Goal: Task Accomplishment & Management: Manage account settings

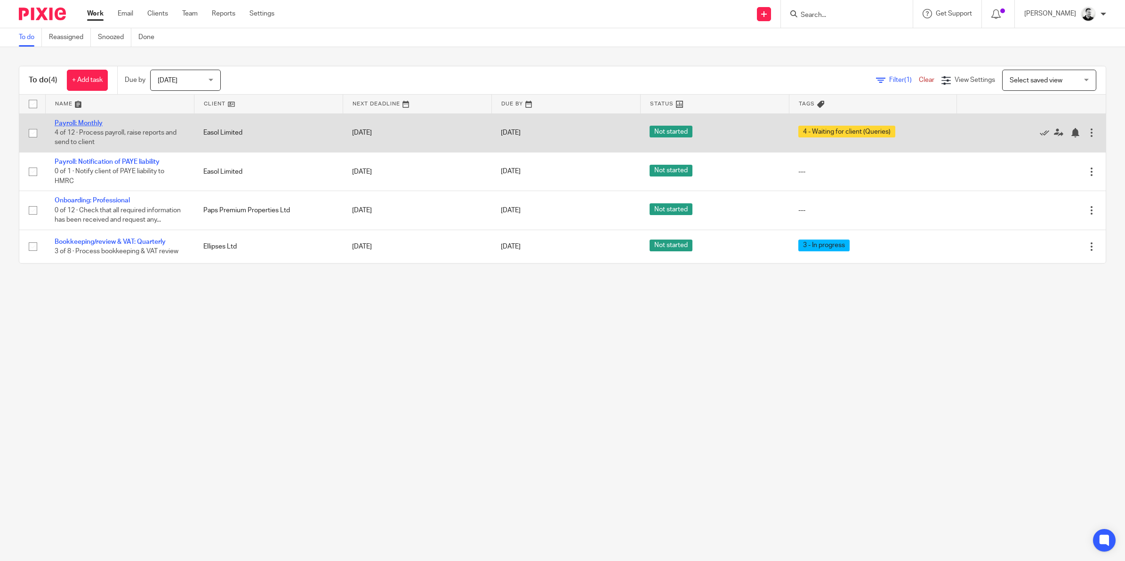
click at [88, 120] on link "Payroll: Monthly" at bounding box center [79, 123] width 48 height 7
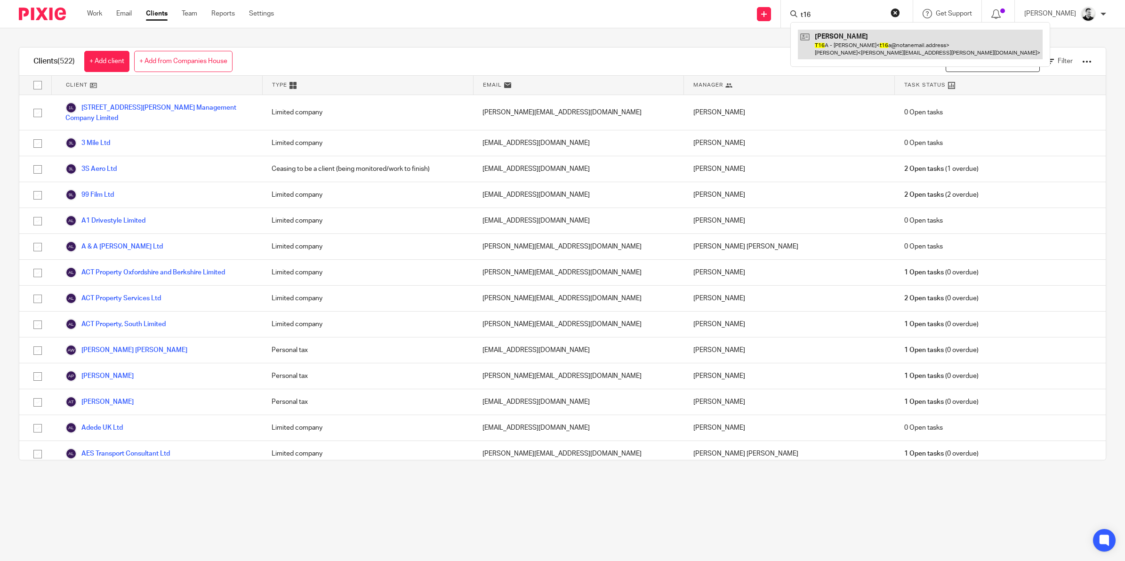
type input "t16"
click at [853, 40] on link at bounding box center [920, 44] width 245 height 29
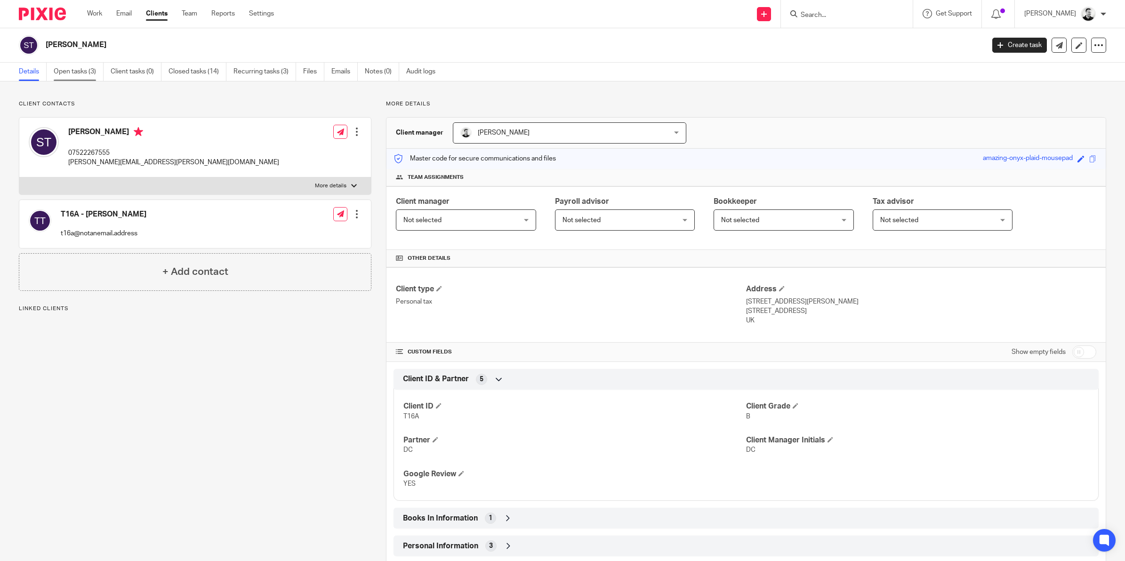
click at [69, 67] on link "Open tasks (3)" at bounding box center [79, 72] width 50 height 18
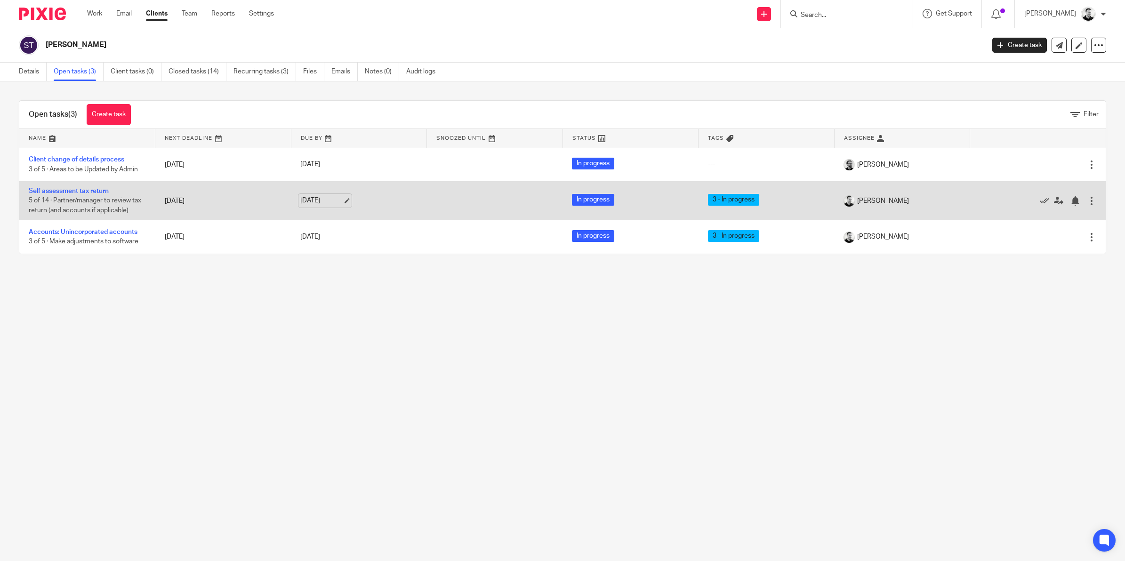
click at [321, 201] on link "30 Sep 2025" at bounding box center [321, 201] width 42 height 10
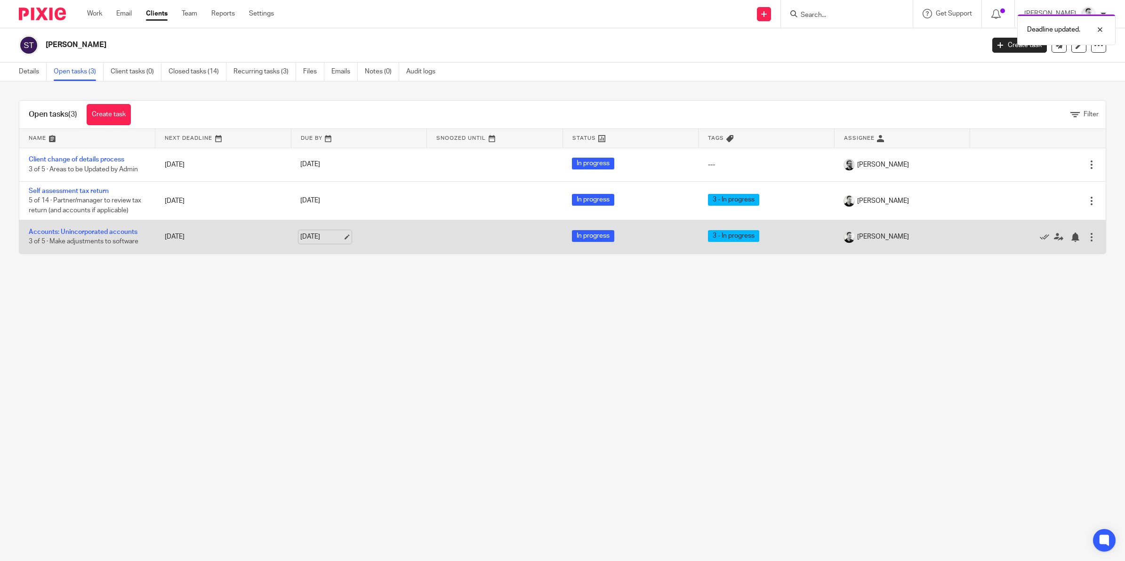
click at [322, 234] on link "30 Sep 2025" at bounding box center [321, 237] width 42 height 10
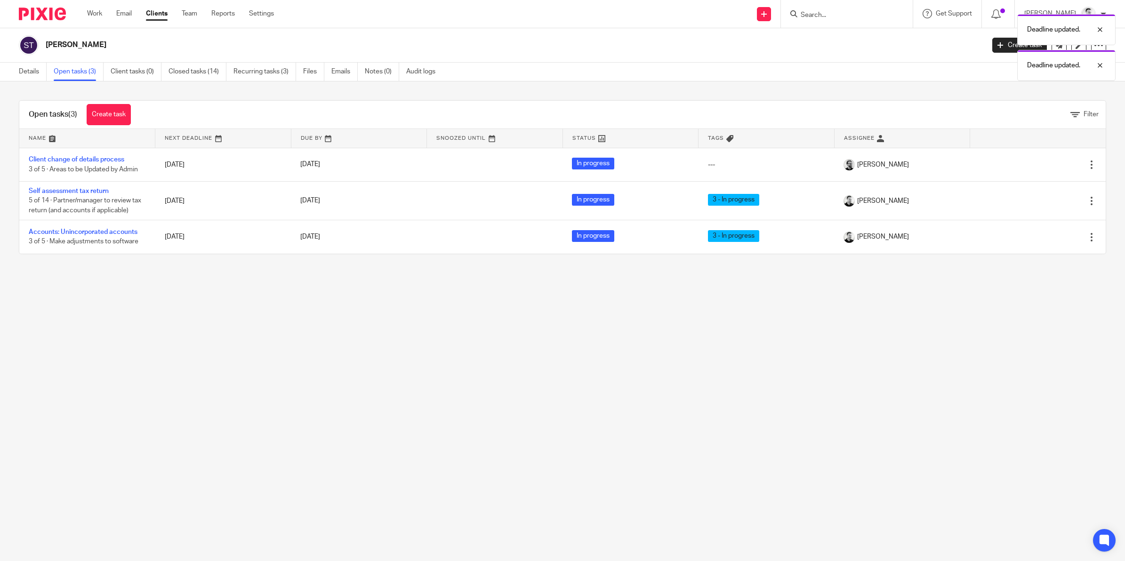
click at [304, 316] on main "Scott Warren Turner Create task Update from Companies House Export data Merge A…" at bounding box center [562, 280] width 1125 height 561
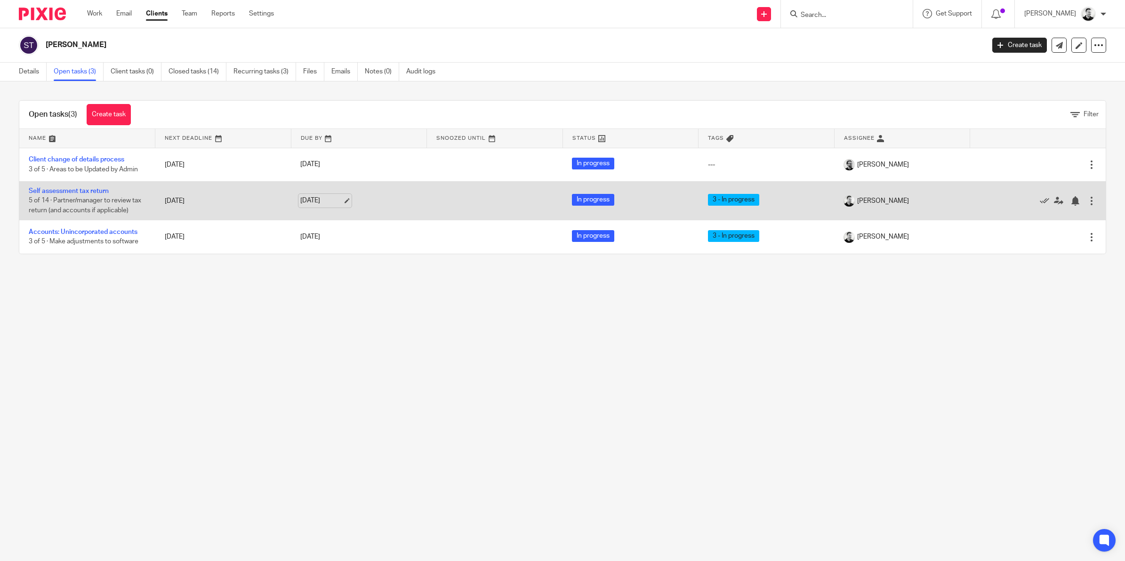
click at [320, 200] on link "24 Oct 2025" at bounding box center [321, 201] width 42 height 10
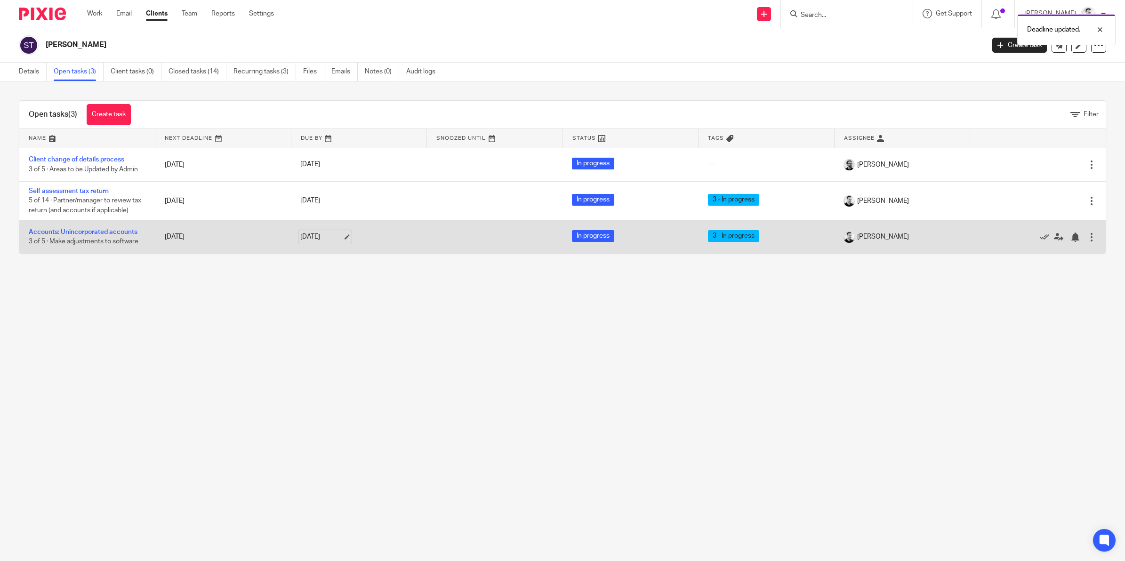
click at [318, 235] on link "24 Oct 2025" at bounding box center [321, 237] width 42 height 10
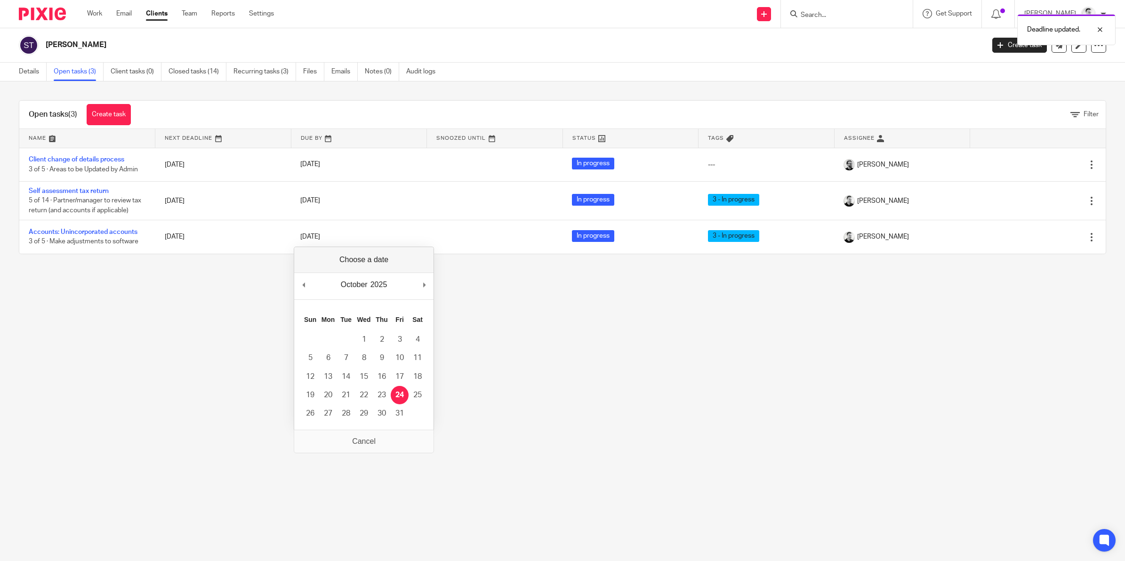
click at [420, 285] on div "October January February March April May June July August September October Nov…" at bounding box center [363, 286] width 139 height 27
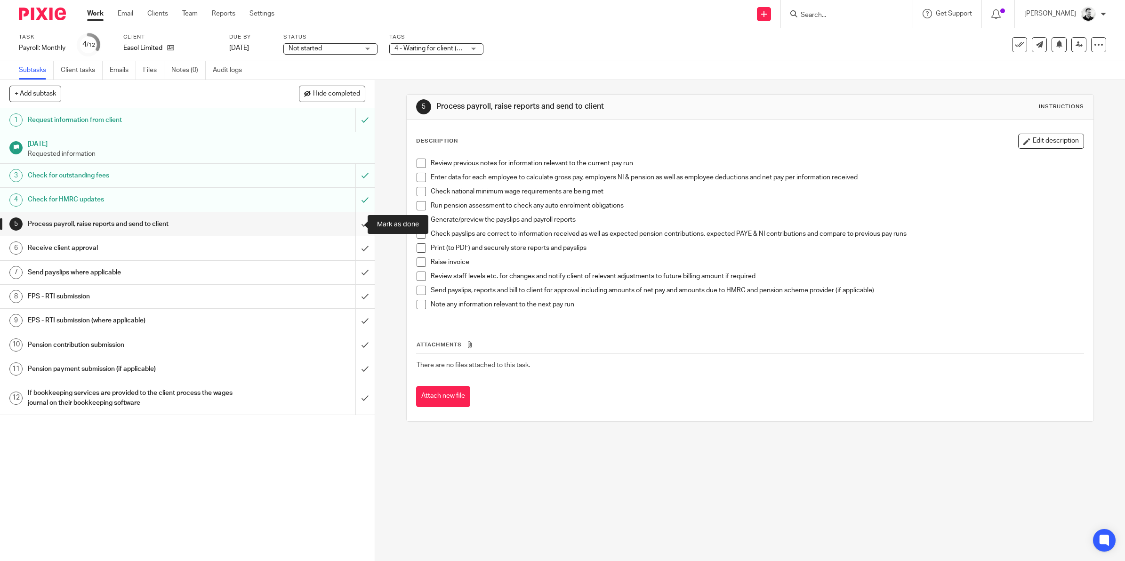
click at [350, 224] on input "submit" at bounding box center [187, 224] width 375 height 24
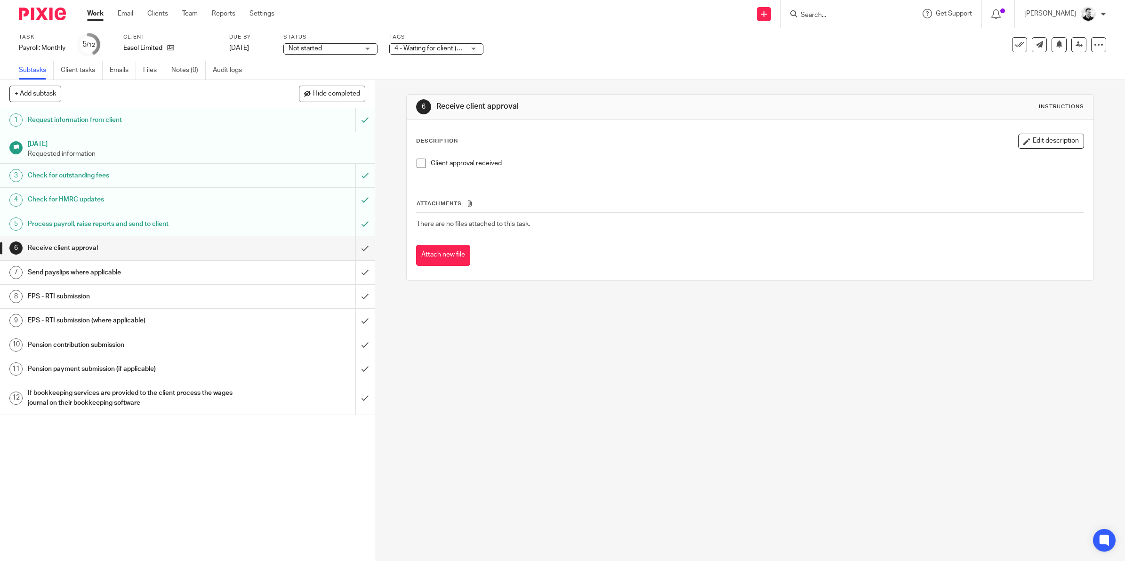
click at [429, 48] on span "4 - Waiting for client (Queries)" at bounding box center [438, 48] width 88 height 7
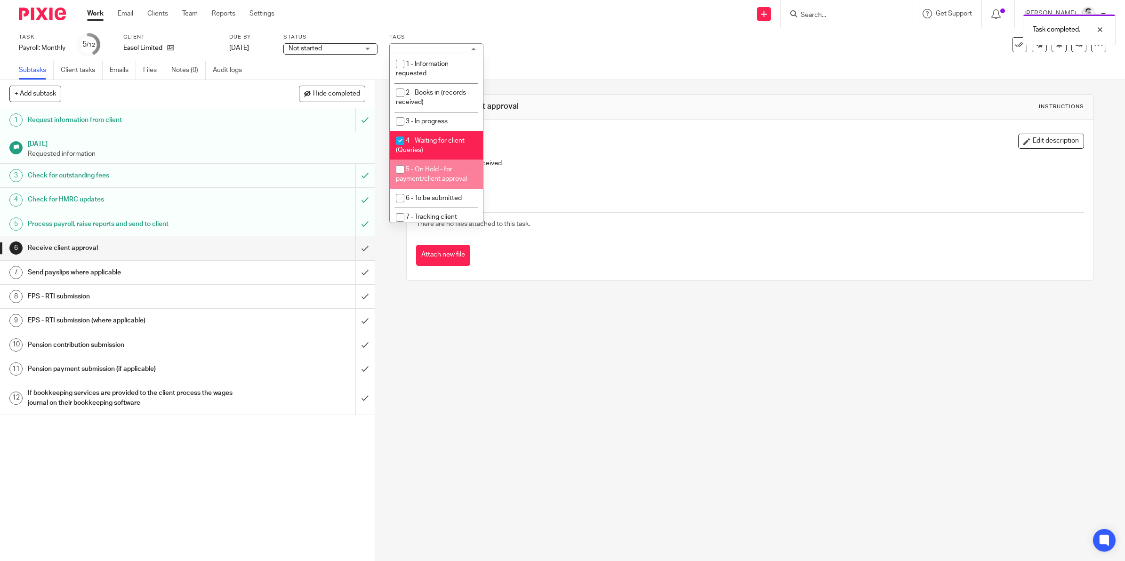
click at [431, 172] on li "5 - On Hold - for payment/client approval" at bounding box center [436, 174] width 93 height 29
checkbox input "true"
click at [434, 142] on span "4 - Waiting for client (Queries)" at bounding box center [430, 145] width 69 height 16
checkbox input "false"
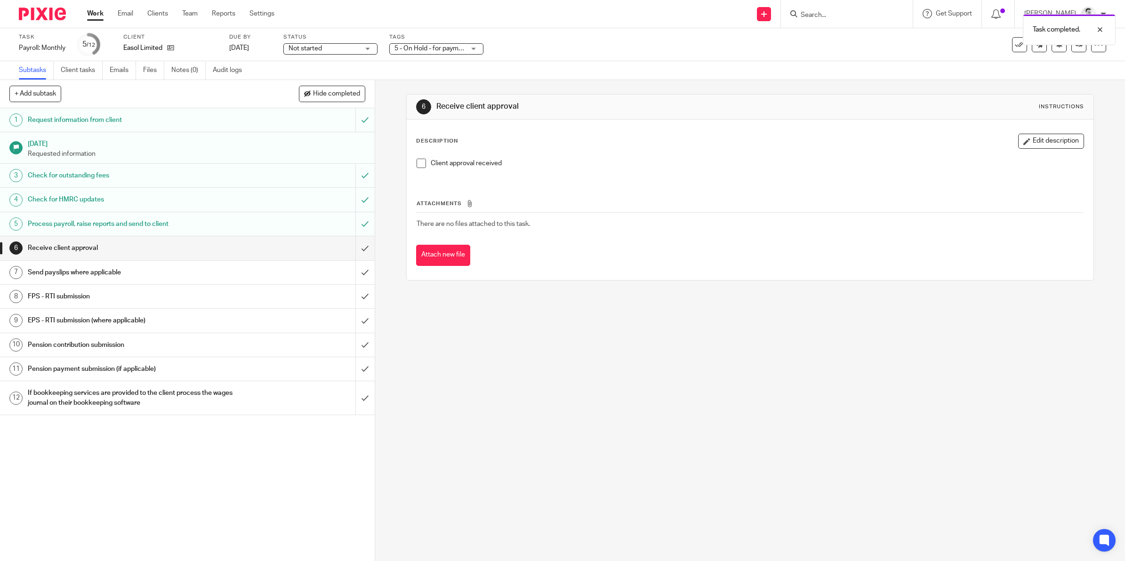
click at [528, 48] on div "Task Payroll: Monthly Save Payroll: Monthly 5 /12 Client Easol Limited Due by 2…" at bounding box center [472, 44] width 906 height 23
click at [249, 44] on link "[DATE]" at bounding box center [250, 48] width 42 height 10
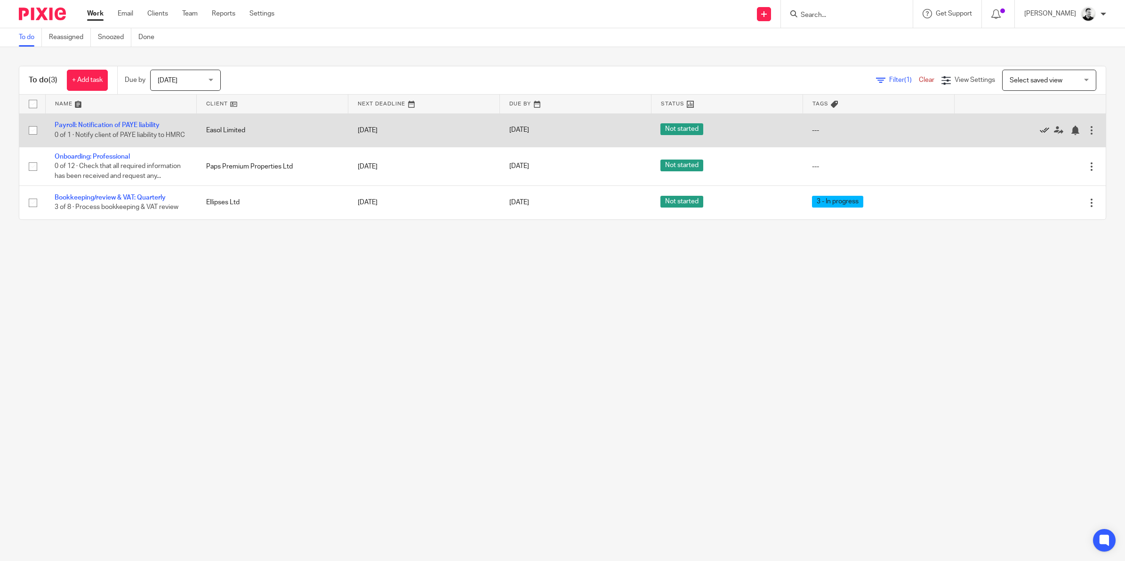
click at [1040, 131] on icon at bounding box center [1044, 130] width 9 height 9
